Goal: Task Accomplishment & Management: Manage account settings

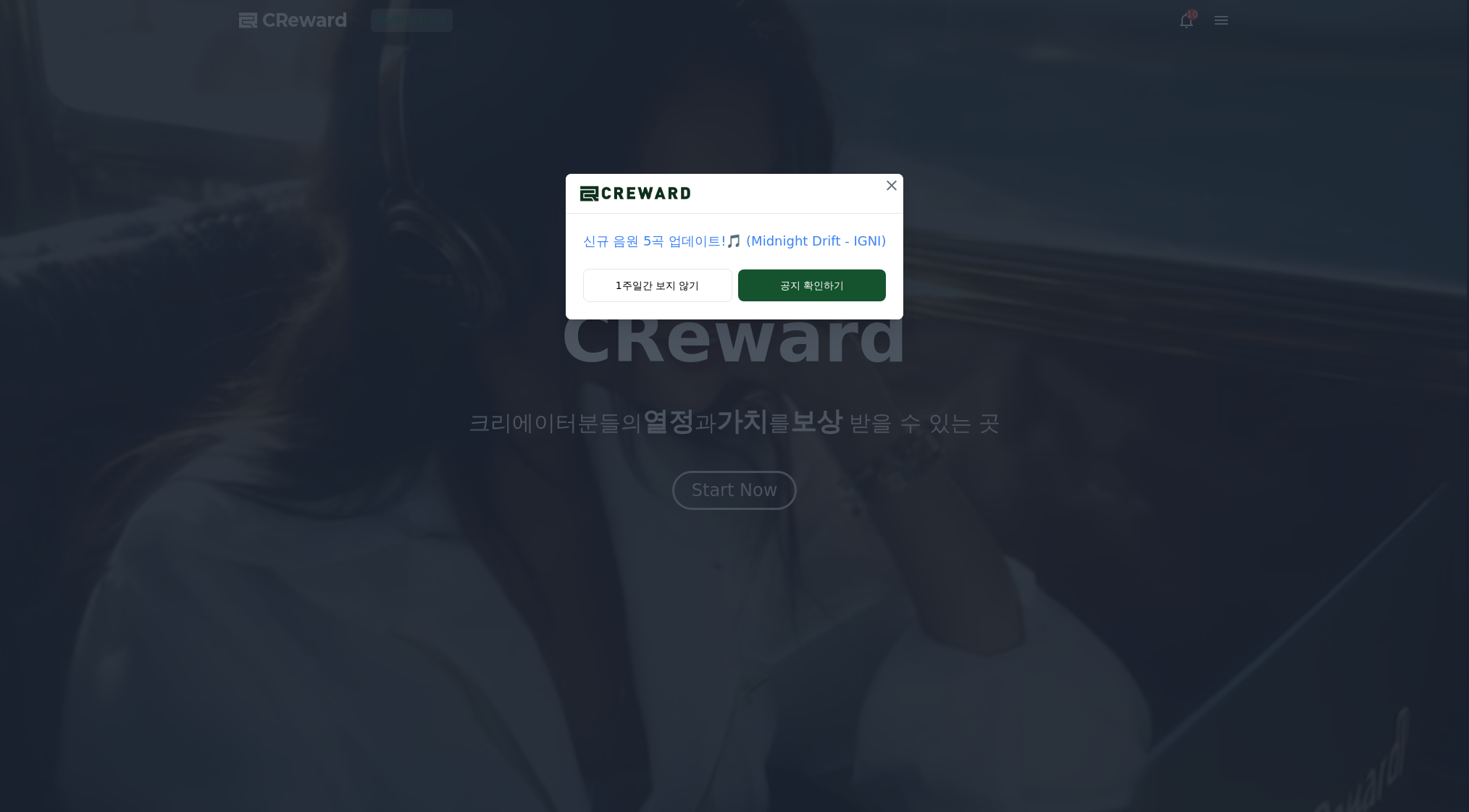
click at [891, 182] on icon at bounding box center [892, 185] width 10 height 10
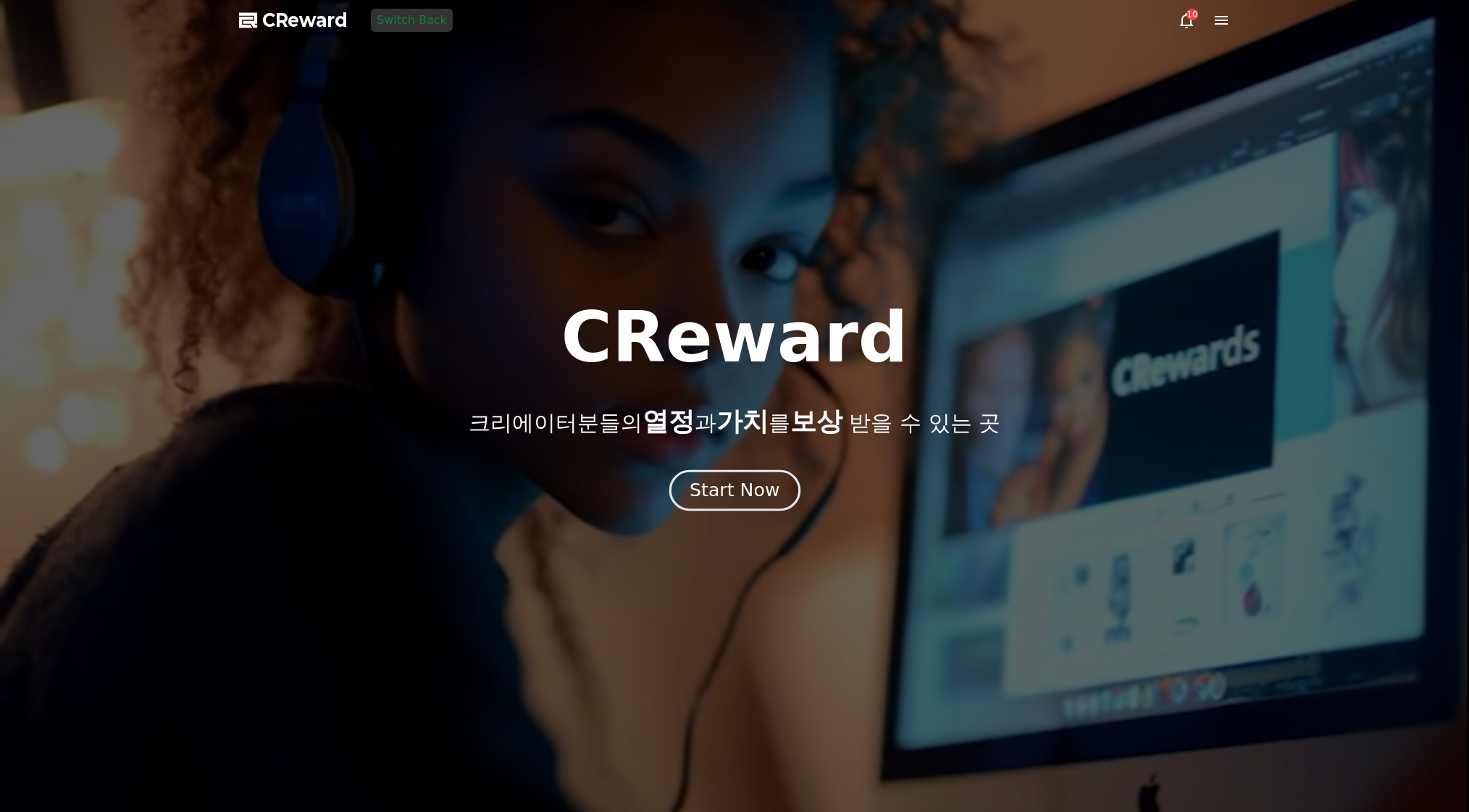
click at [762, 490] on div "Start Now" at bounding box center [734, 490] width 90 height 25
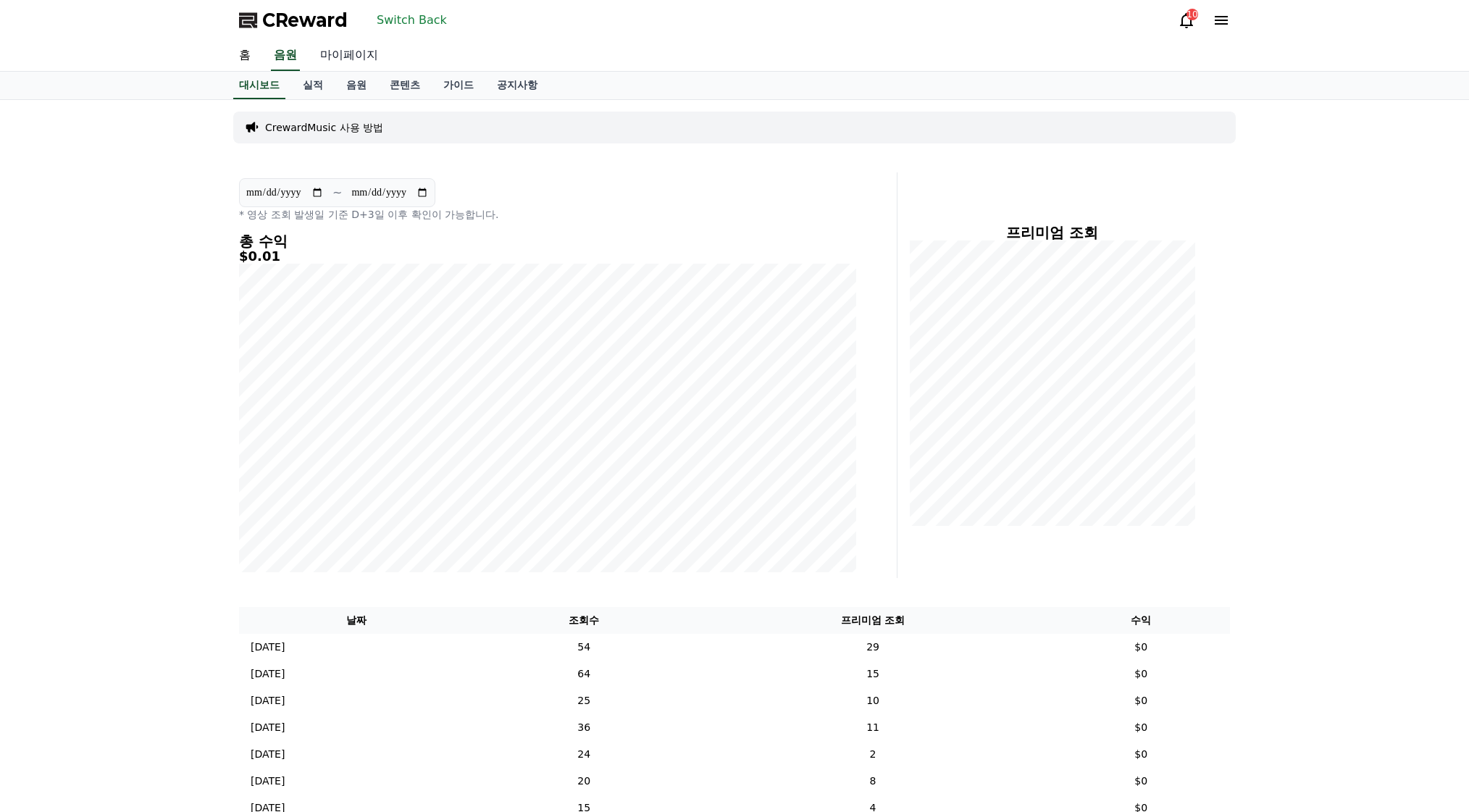
click at [370, 53] on link "마이페이지" at bounding box center [349, 56] width 81 height 31
select select "**********"
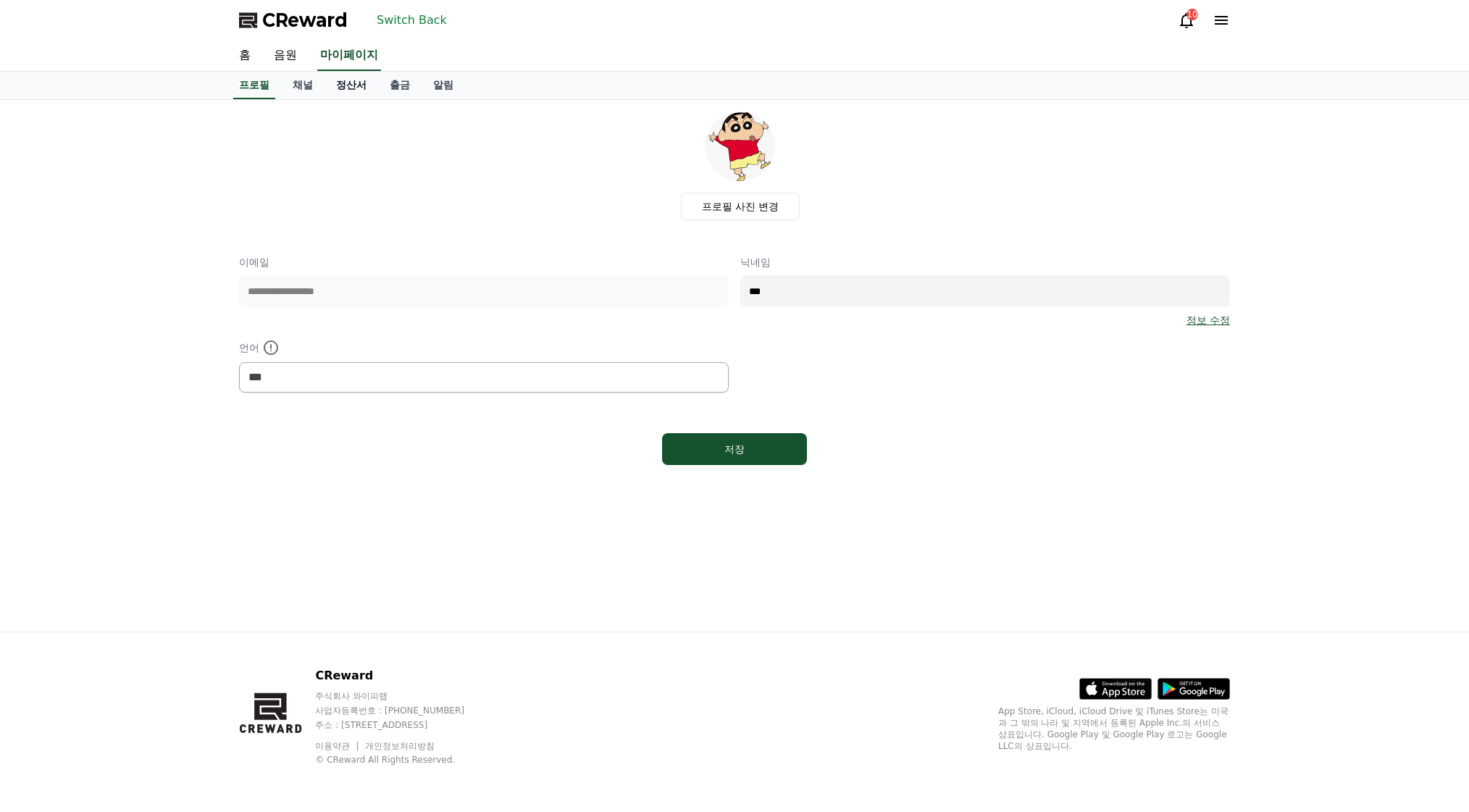
click at [359, 92] on link "정산서" at bounding box center [352, 85] width 54 height 28
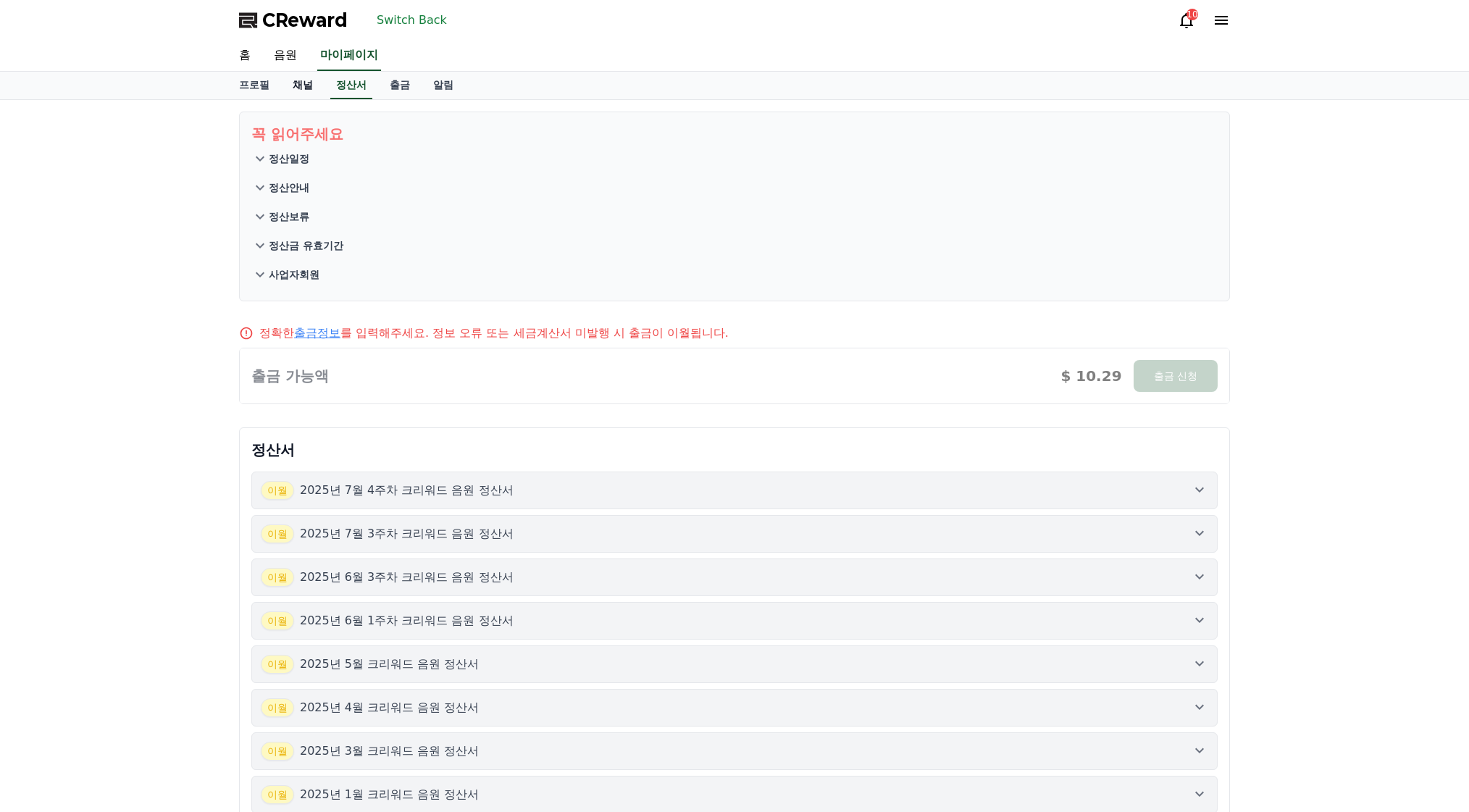
click at [294, 90] on link "채널" at bounding box center [303, 85] width 43 height 28
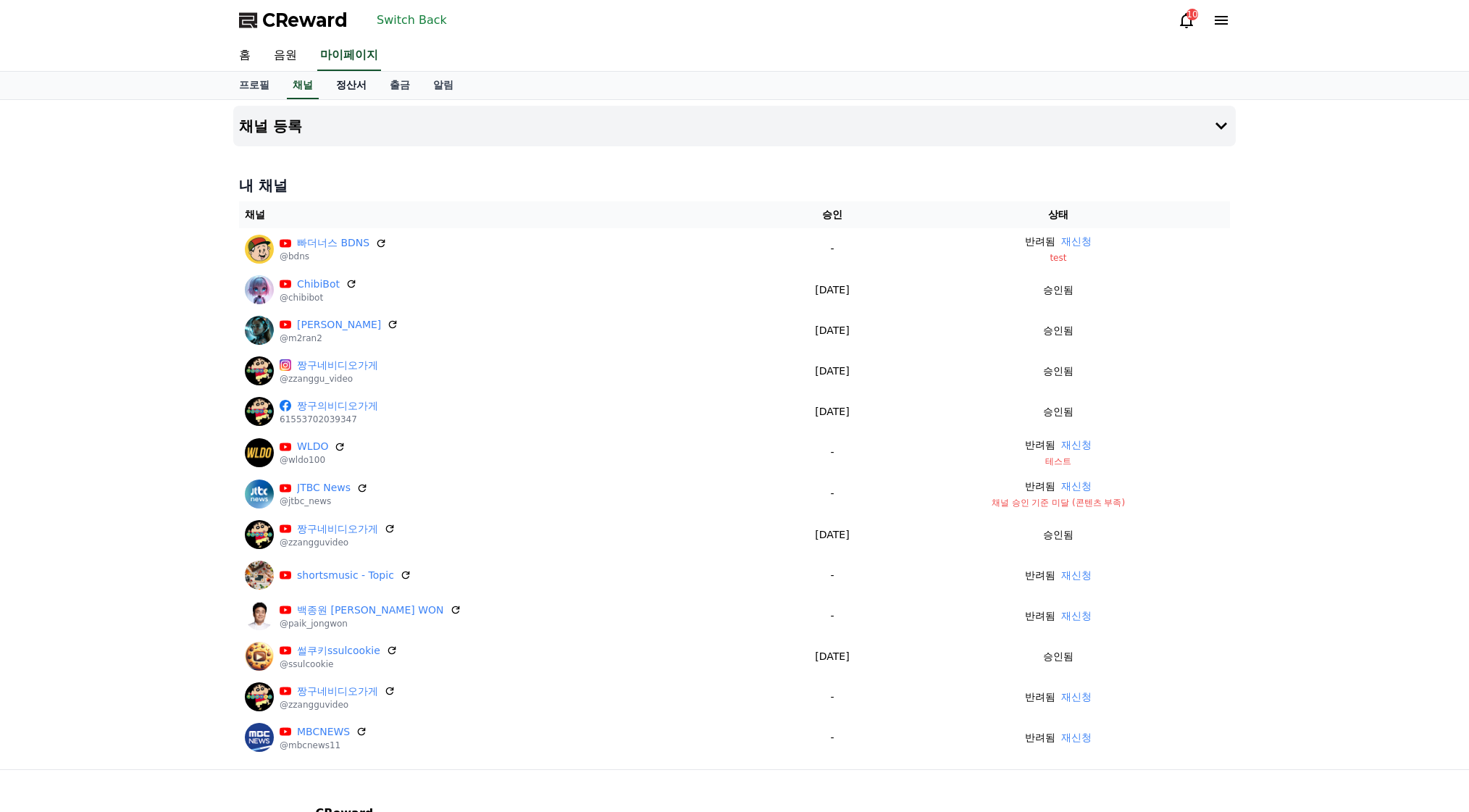
click at [347, 90] on link "정산서" at bounding box center [352, 85] width 54 height 28
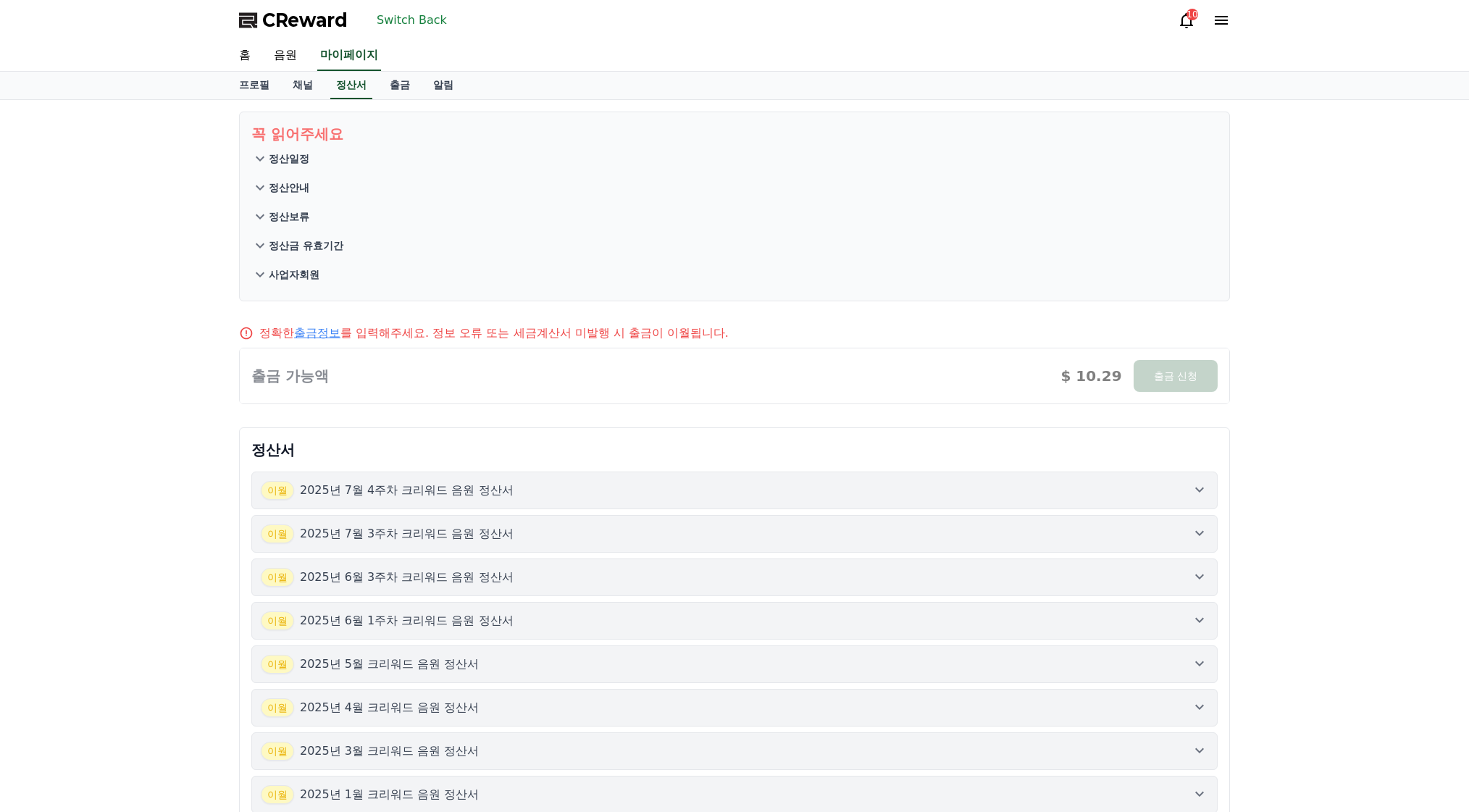
click at [266, 152] on icon at bounding box center [259, 159] width 18 height 18
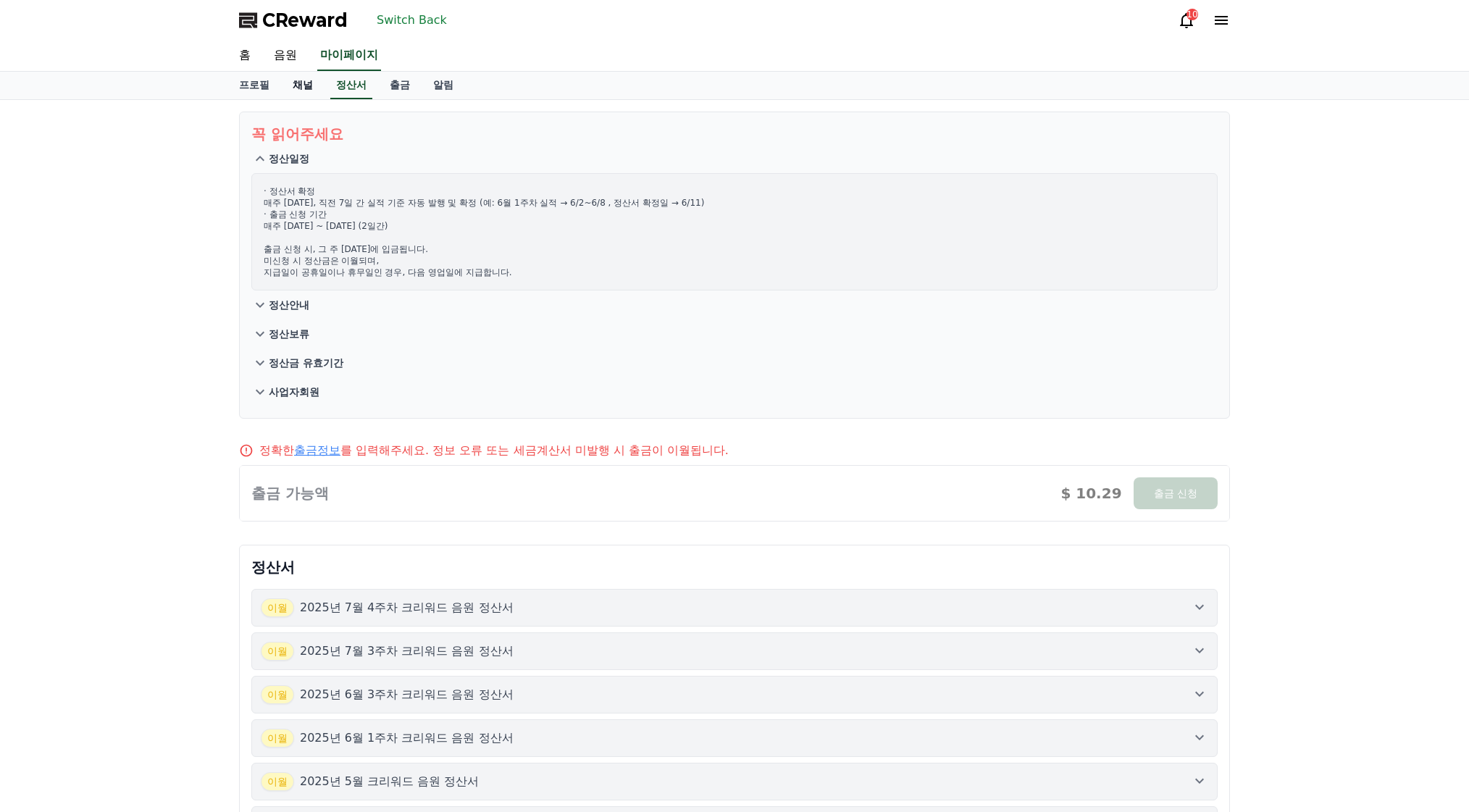
click at [288, 93] on link "채널" at bounding box center [303, 85] width 43 height 28
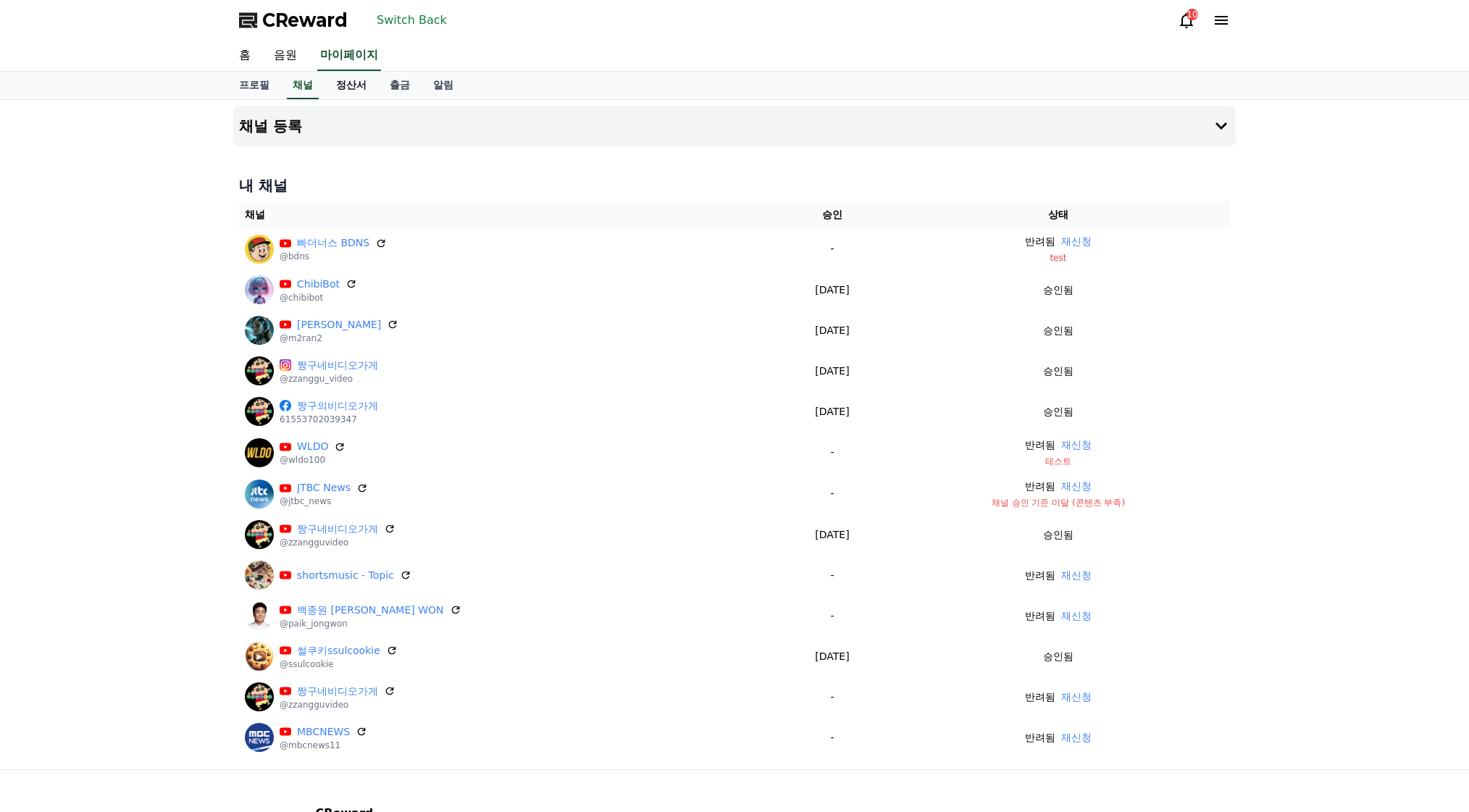
click at [350, 86] on link "정산서" at bounding box center [352, 85] width 54 height 28
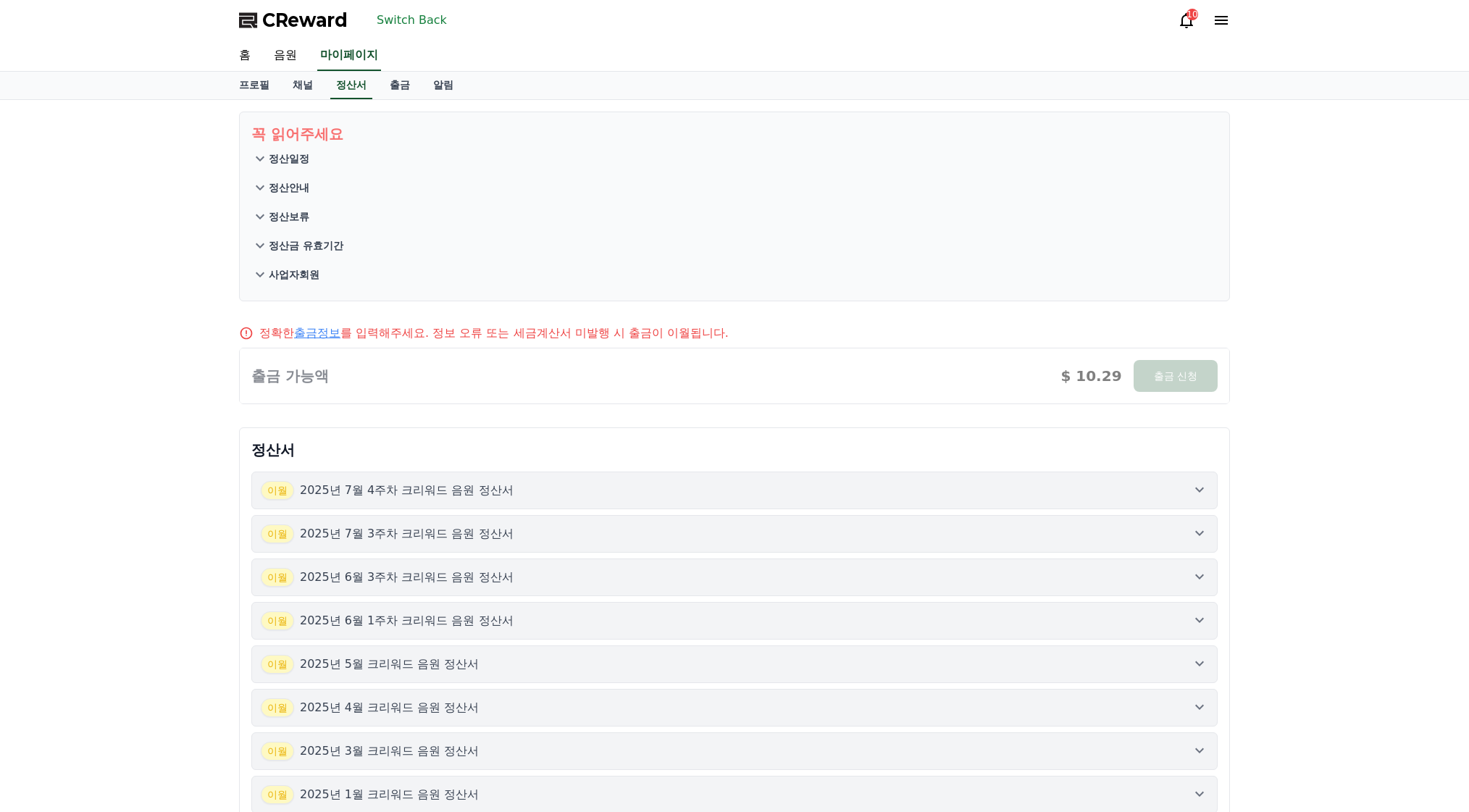
click at [275, 161] on p "정산일정" at bounding box center [289, 159] width 41 height 15
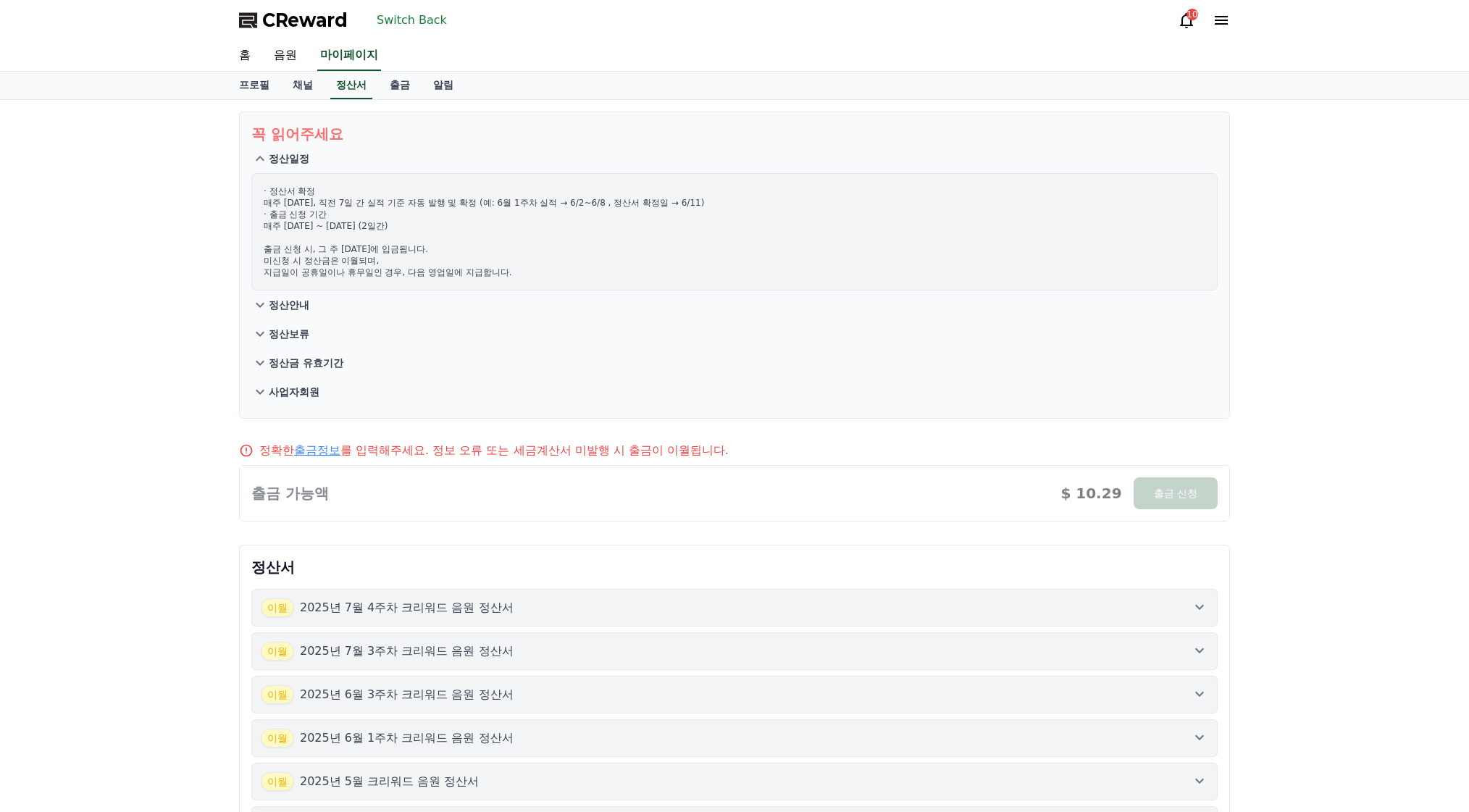
click at [271, 302] on p "정산안내" at bounding box center [289, 305] width 41 height 15
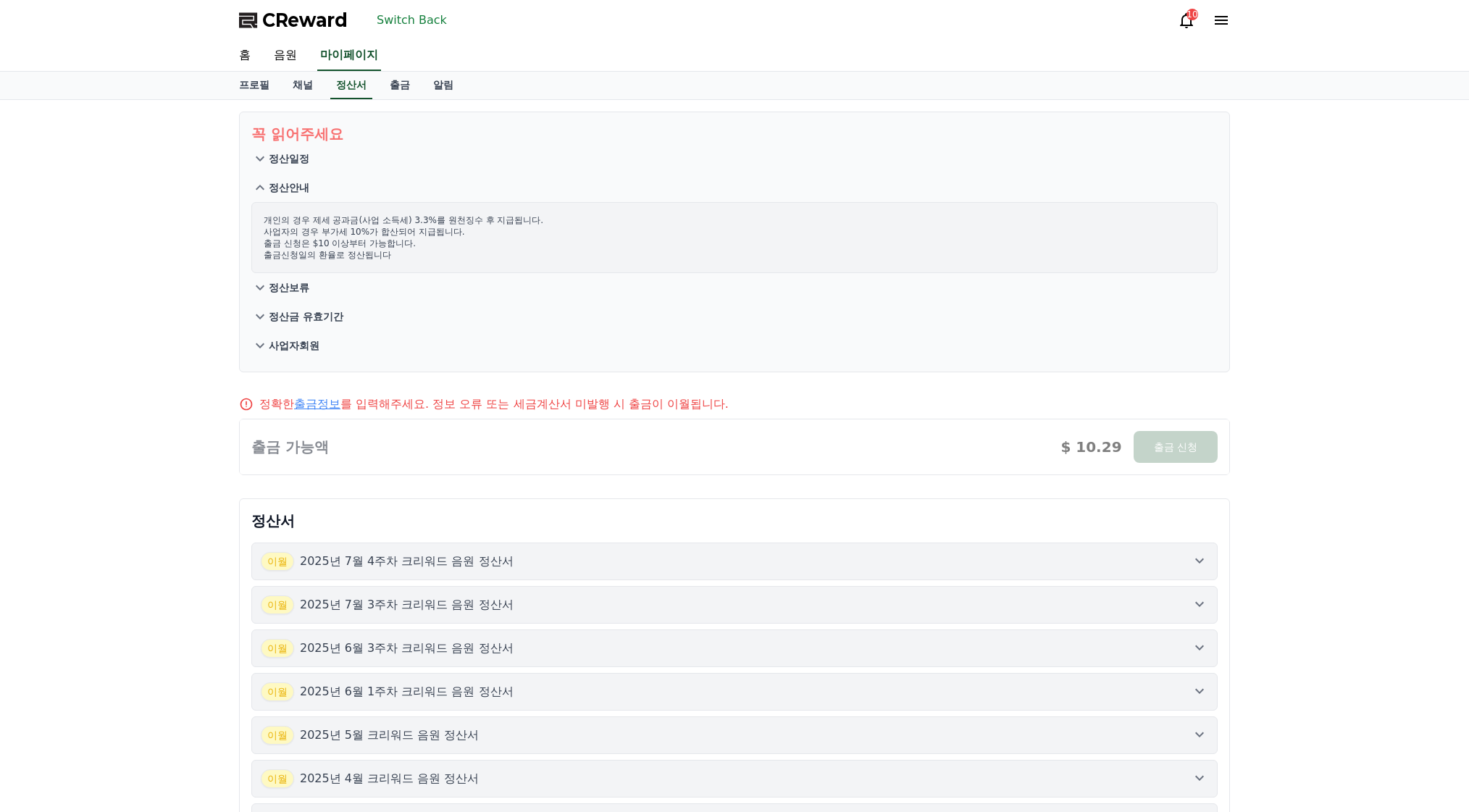
click at [276, 288] on p "정산보류" at bounding box center [289, 287] width 41 height 15
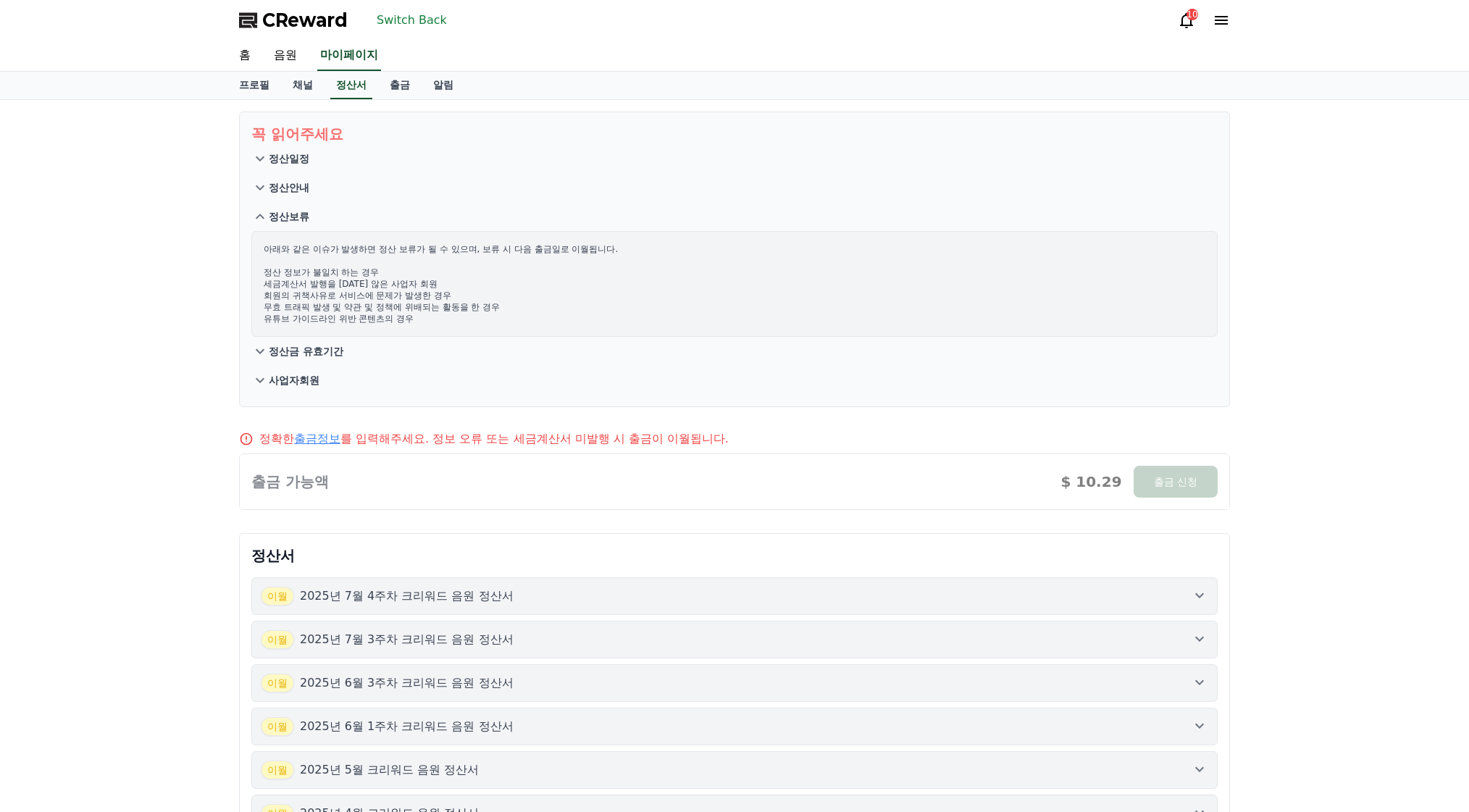
click at [258, 214] on icon at bounding box center [259, 216] width 18 height 18
click at [273, 193] on p "정산안내" at bounding box center [289, 187] width 41 height 15
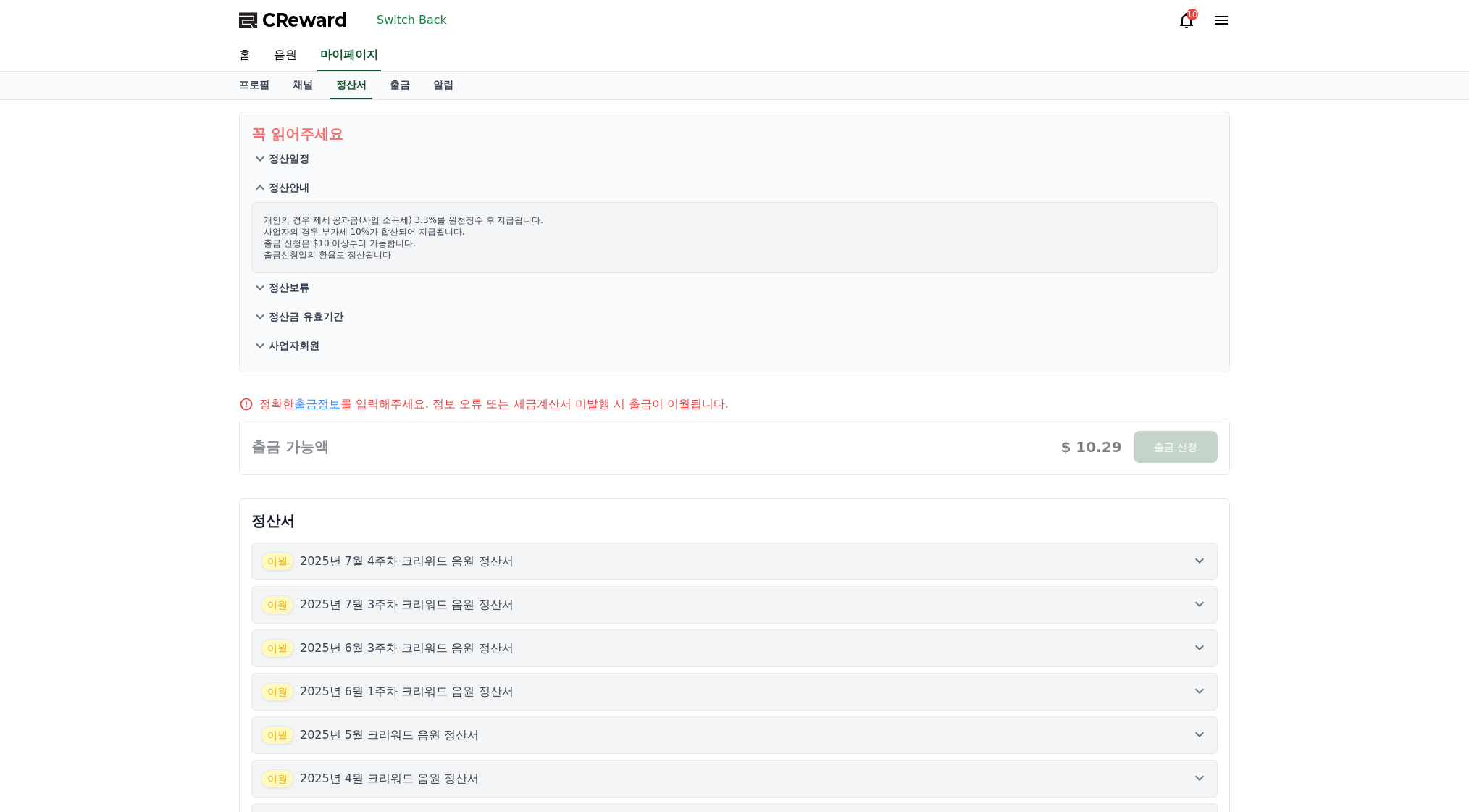
click at [420, 17] on button "Switch Back" at bounding box center [412, 20] width 82 height 23
click at [328, 24] on span "CReward" at bounding box center [305, 20] width 85 height 23
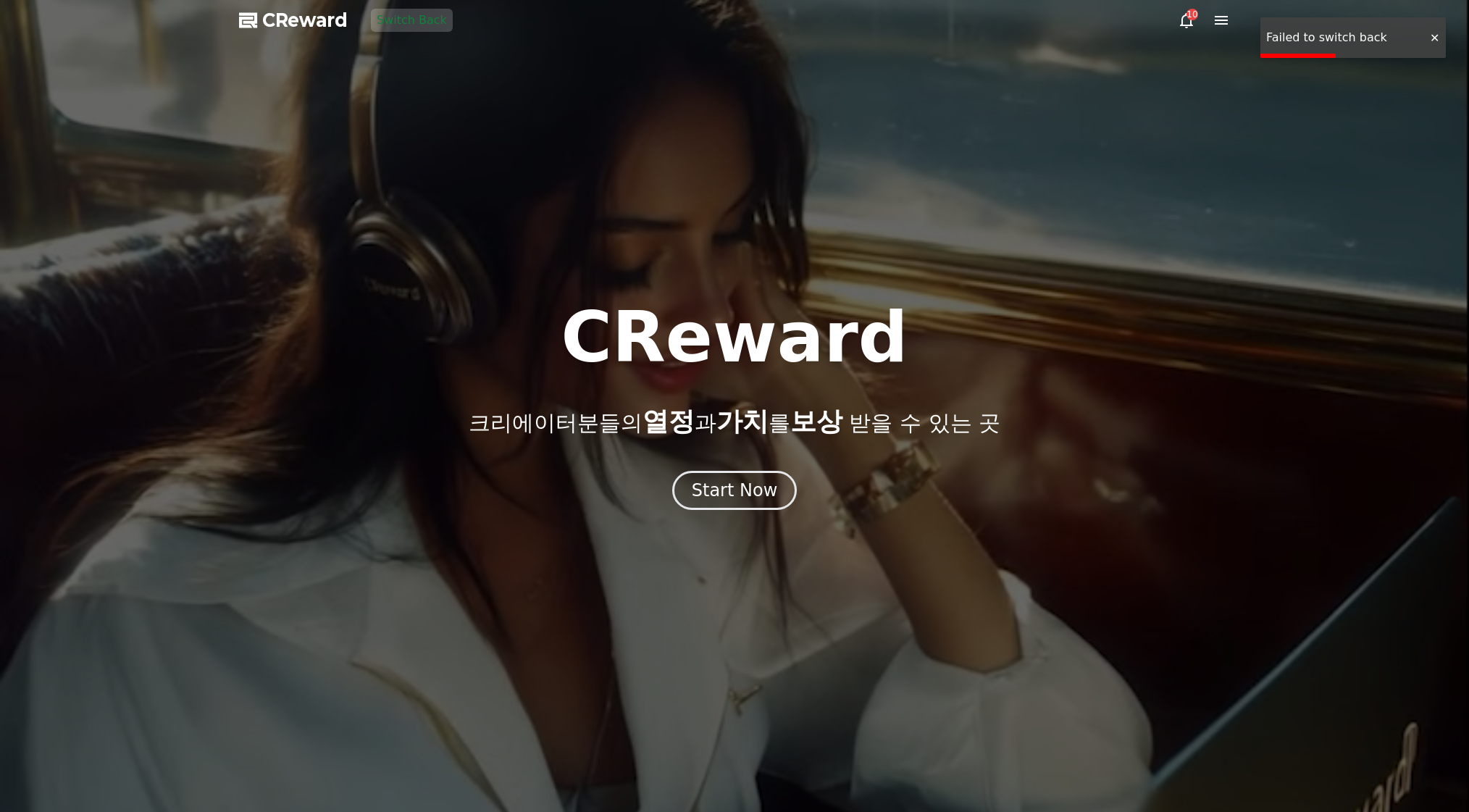
click at [423, 30] on button "Switch Back" at bounding box center [412, 20] width 82 height 23
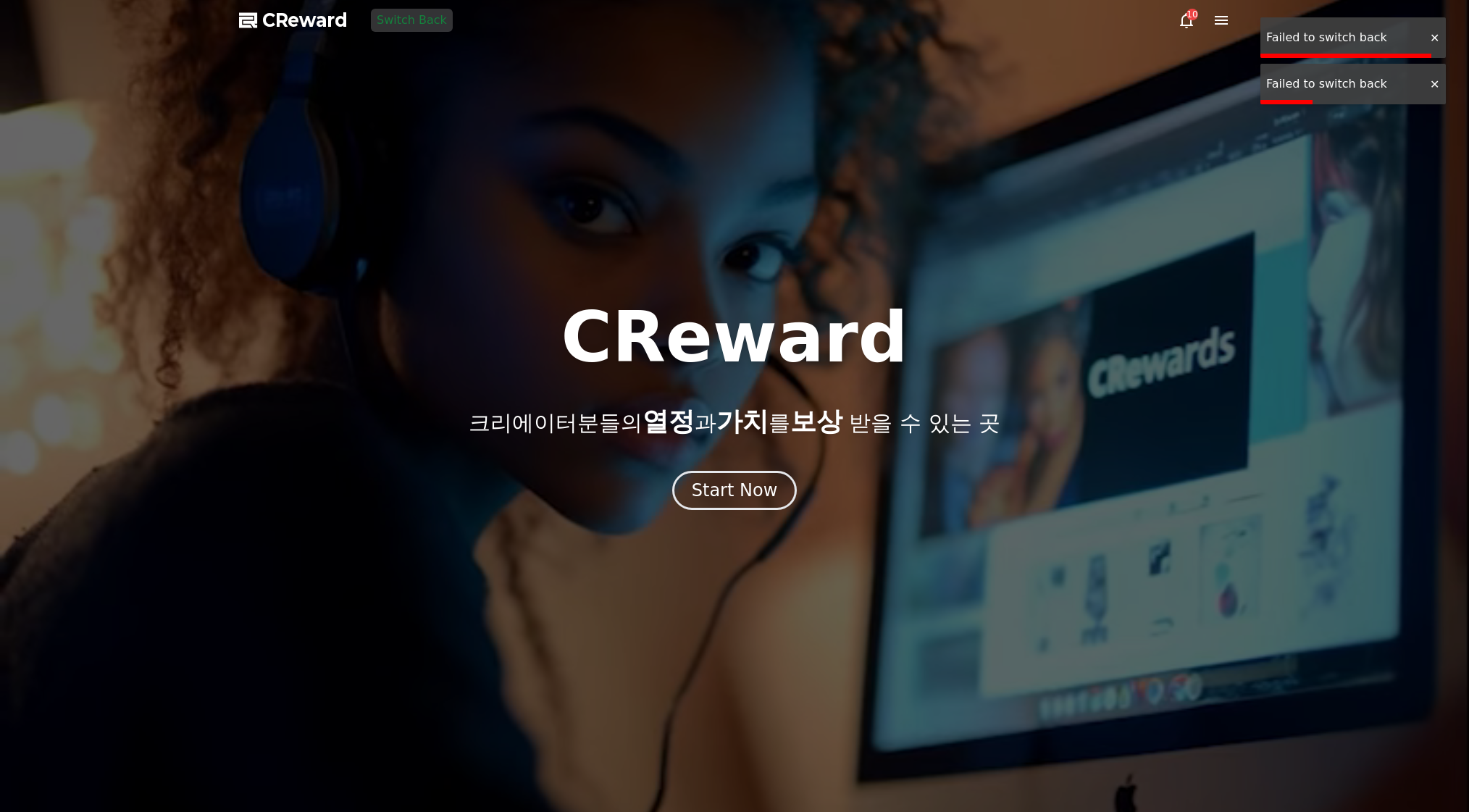
drag, startPoint x: 329, startPoint y: 18, endPoint x: 337, endPoint y: 18, distance: 8.0
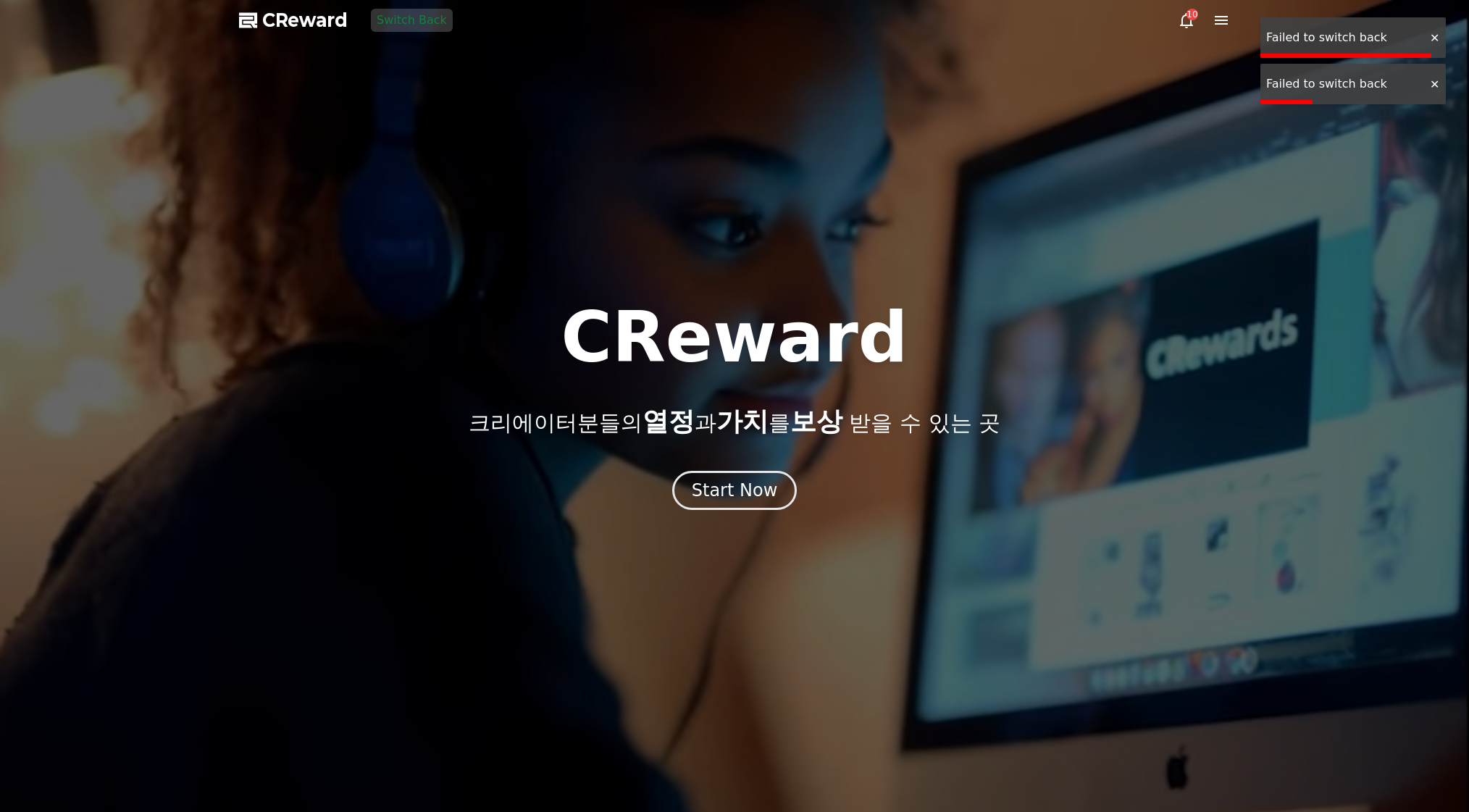
click at [329, 18] on span "CReward" at bounding box center [305, 20] width 85 height 23
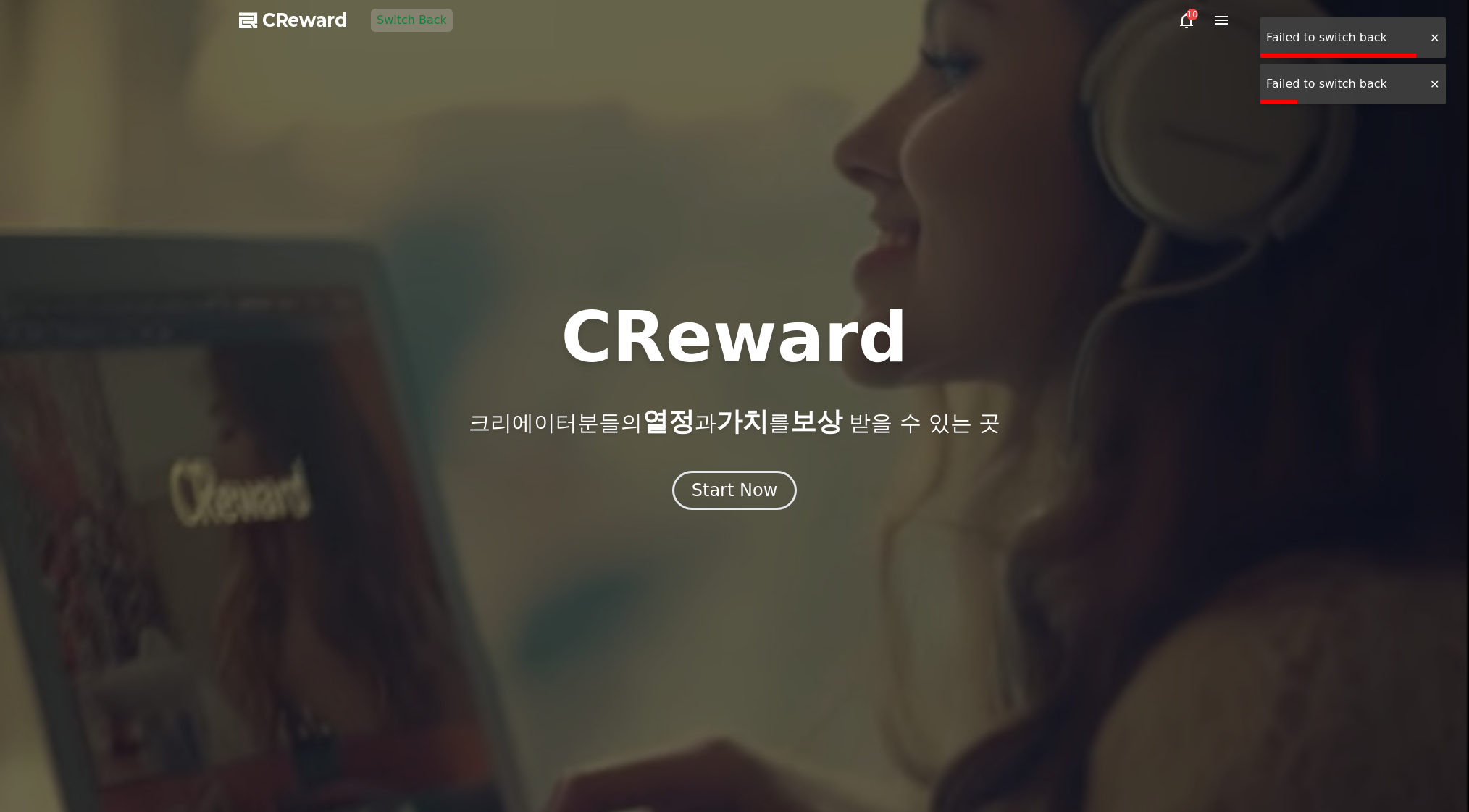
click at [879, 99] on div at bounding box center [734, 406] width 1469 height 812
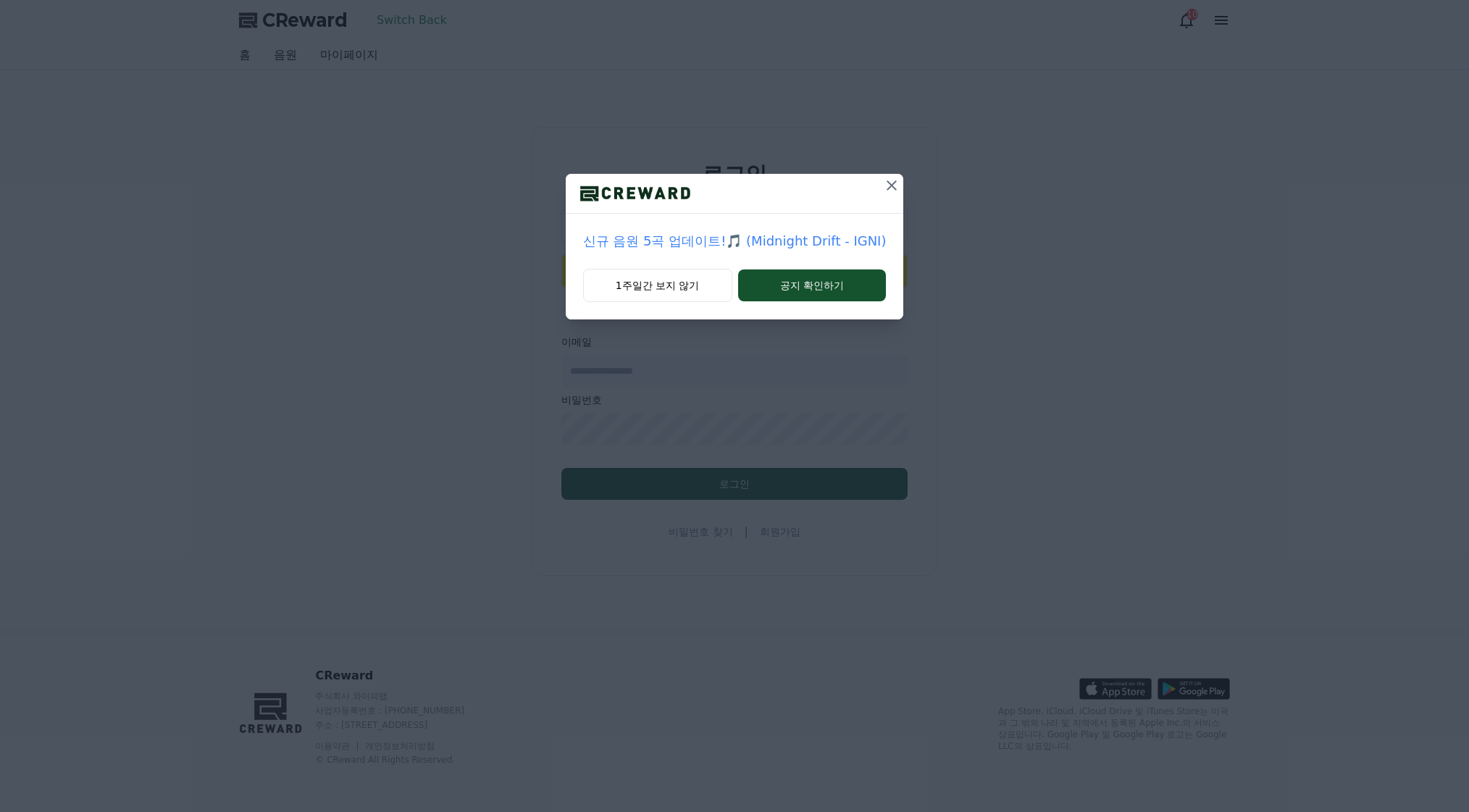
click at [892, 184] on icon at bounding box center [892, 185] width 18 height 18
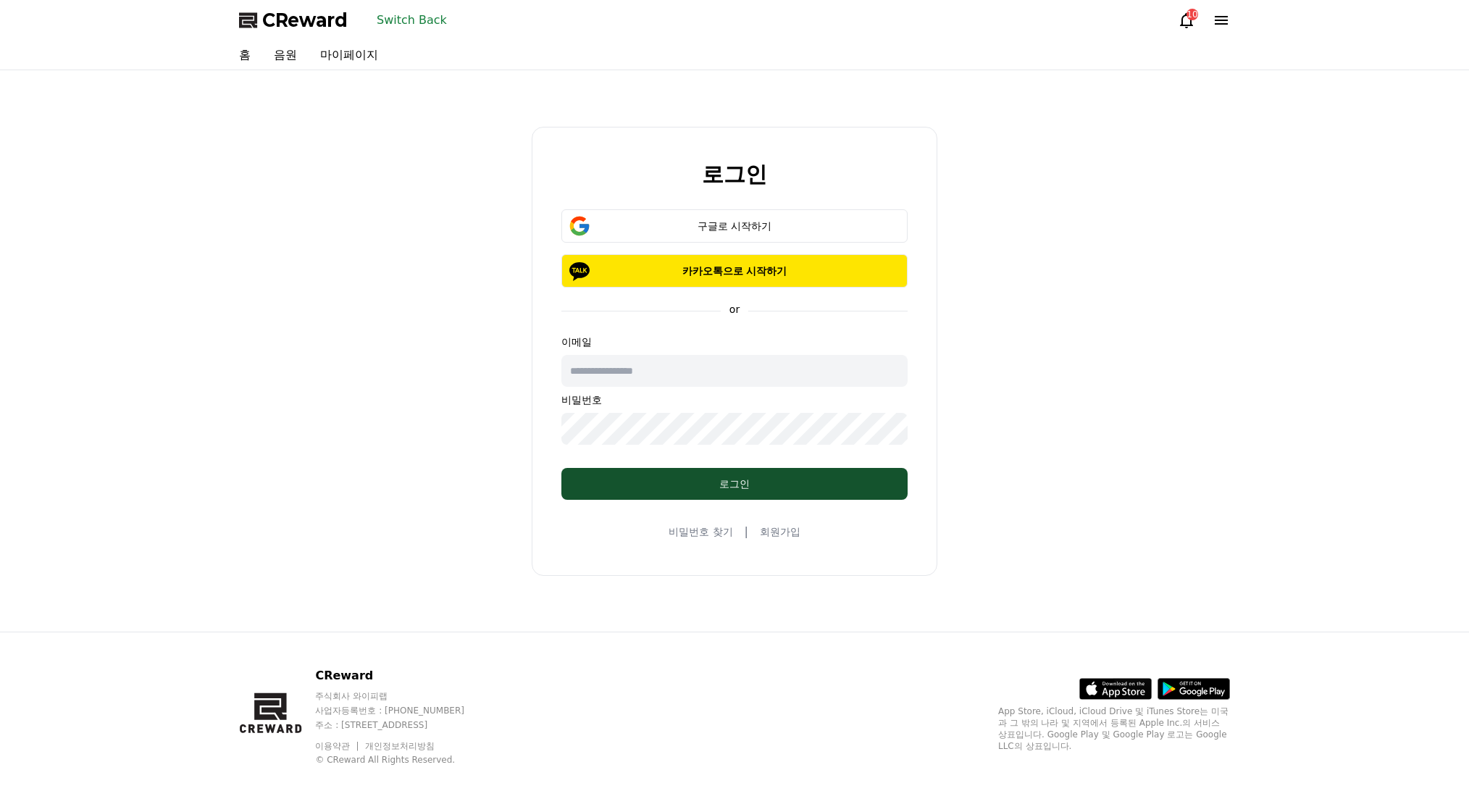
click at [423, 20] on button "Switch Back" at bounding box center [412, 20] width 82 height 23
